Goal: Task Accomplishment & Management: Complete application form

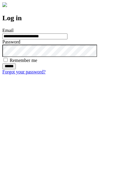
type input "**********"
click at [16, 69] on input "******" at bounding box center [9, 67] width 14 height 6
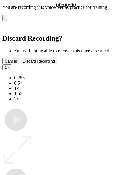
type input "**********"
